Goal: Information Seeking & Learning: Learn about a topic

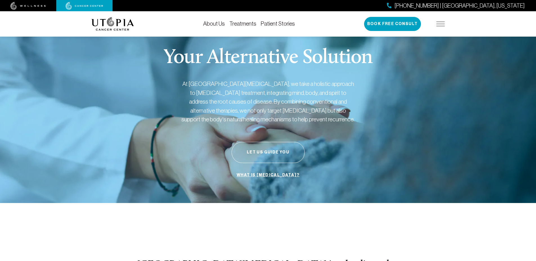
click at [246, 25] on link "Treatments" at bounding box center [242, 24] width 27 height 6
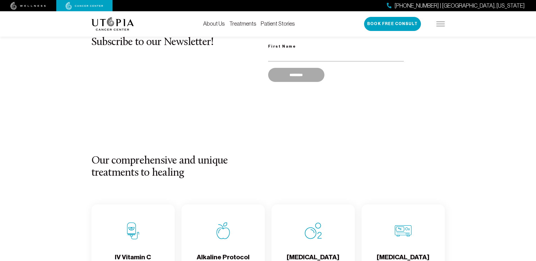
scroll to position [534, 0]
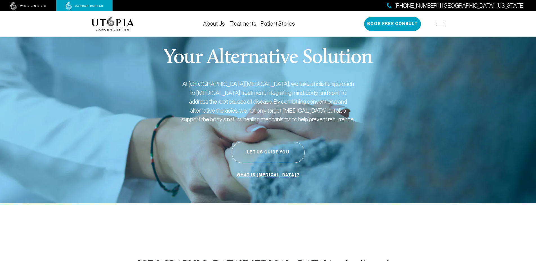
click at [441, 24] on img at bounding box center [440, 24] width 8 height 4
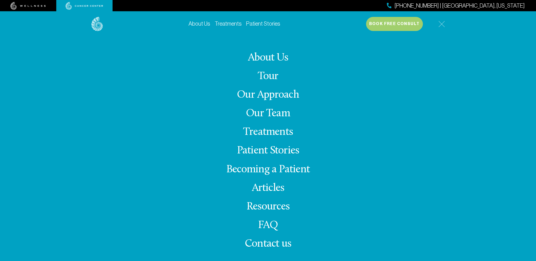
scroll to position [84, 0]
click at [272, 225] on link "FAQ" at bounding box center [268, 225] width 20 height 11
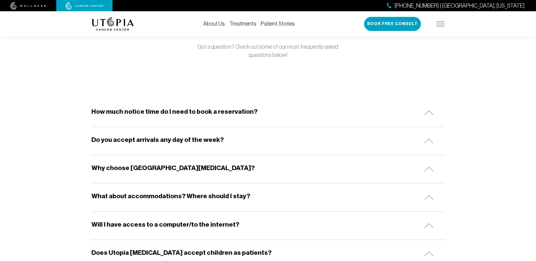
scroll to position [56, 0]
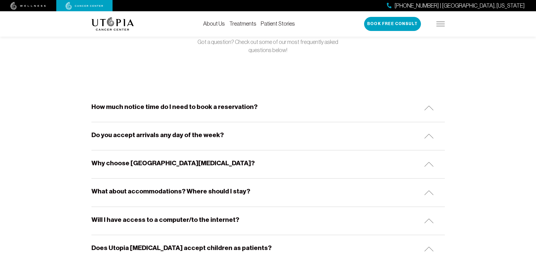
click at [206, 193] on h5 "What about accommodations? Where should I stay?" at bounding box center [170, 191] width 159 height 9
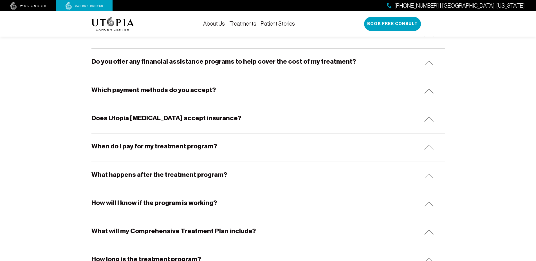
scroll to position [759, 0]
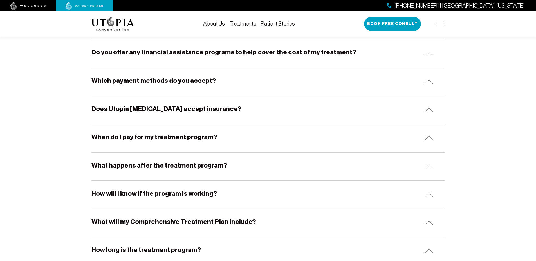
click at [255, 168] on div "What happens after the treatment program?" at bounding box center [267, 166] width 353 height 28
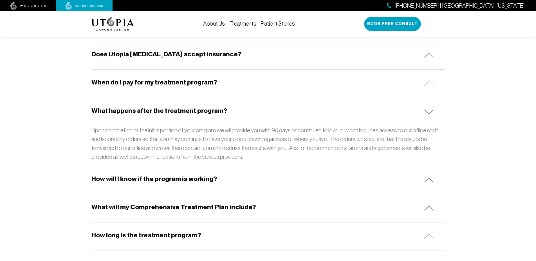
scroll to position [815, 0]
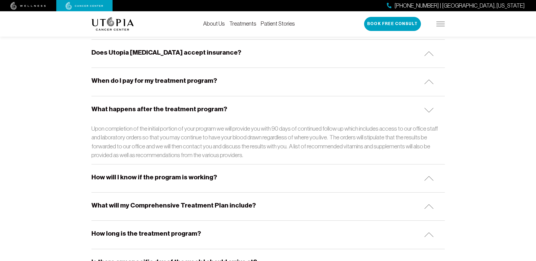
click at [240, 178] on div "How will I know if the program is working?" at bounding box center [267, 178] width 353 height 28
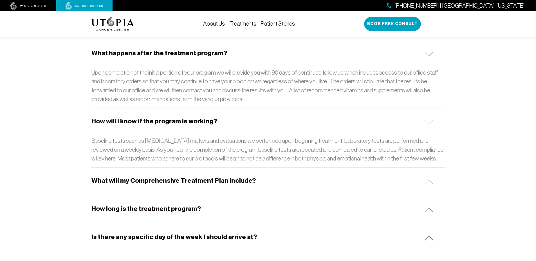
scroll to position [872, 0]
click at [227, 182] on h5 "What will my Comprehensive Treatment Plan include?" at bounding box center [173, 180] width 164 height 9
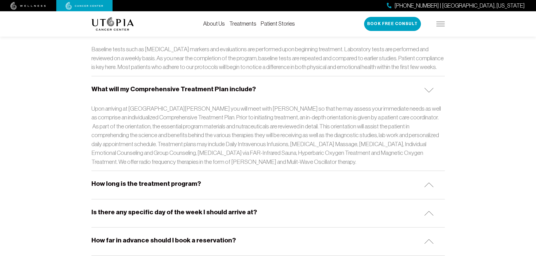
scroll to position [984, 0]
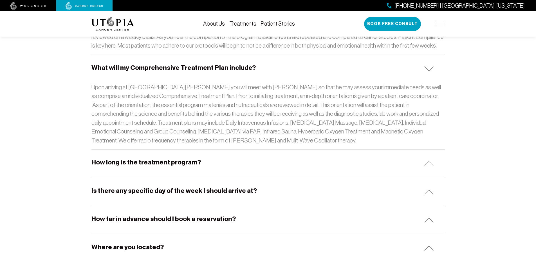
click at [193, 167] on div "How long is the treatment program?" at bounding box center [267, 163] width 353 height 28
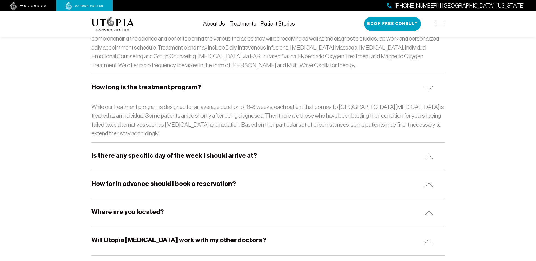
scroll to position [1069, 0]
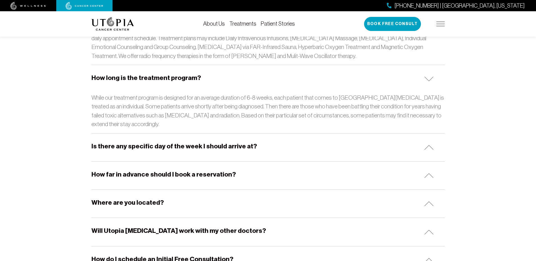
click at [195, 176] on h5 "How far in advance should I book a reservation?" at bounding box center [163, 174] width 144 height 9
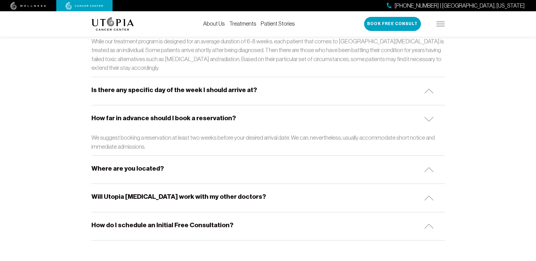
scroll to position [1153, 0]
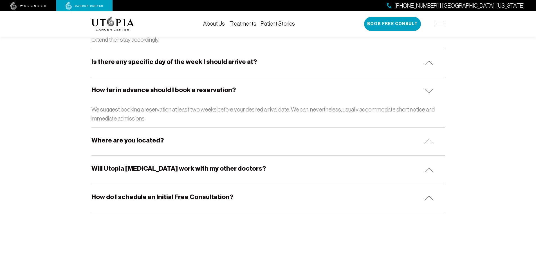
click at [214, 197] on h5 "How do I schedule an Initial Free Consultation?" at bounding box center [162, 196] width 142 height 9
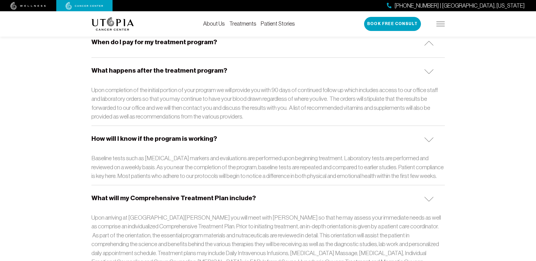
scroll to position [759, 0]
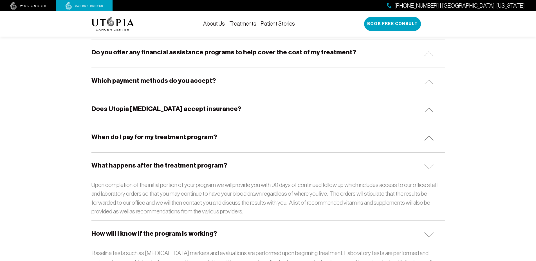
click at [201, 135] on h5 "When do I pay for my treatment program?" at bounding box center [153, 136] width 125 height 9
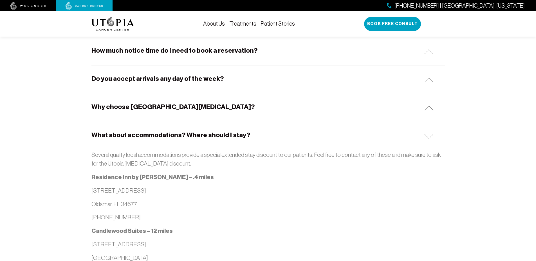
scroll to position [0, 0]
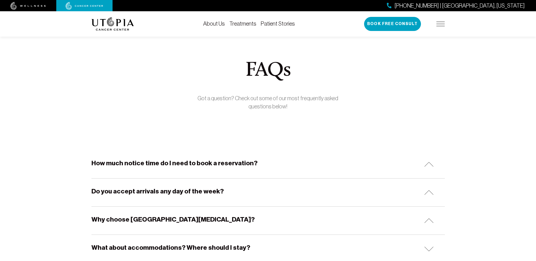
click at [248, 22] on link "Treatments" at bounding box center [242, 24] width 27 height 6
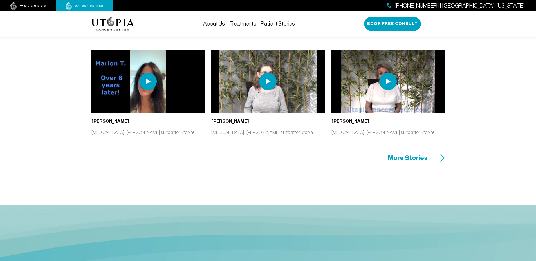
scroll to position [1209, 0]
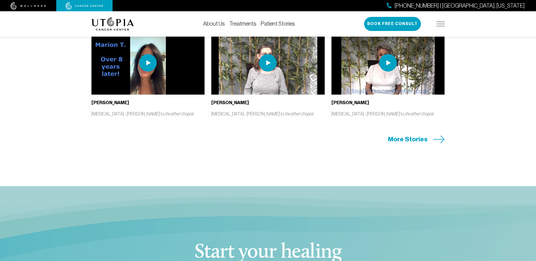
click at [409, 140] on span "More Stories" at bounding box center [408, 139] width 40 height 9
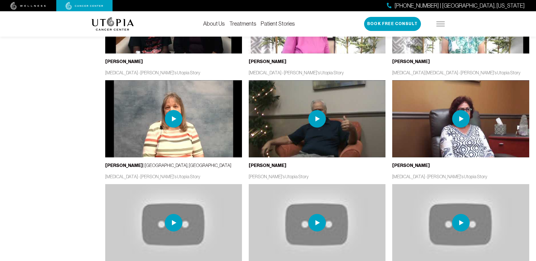
scroll to position [1125, 0]
